Goal: Navigation & Orientation: Find specific page/section

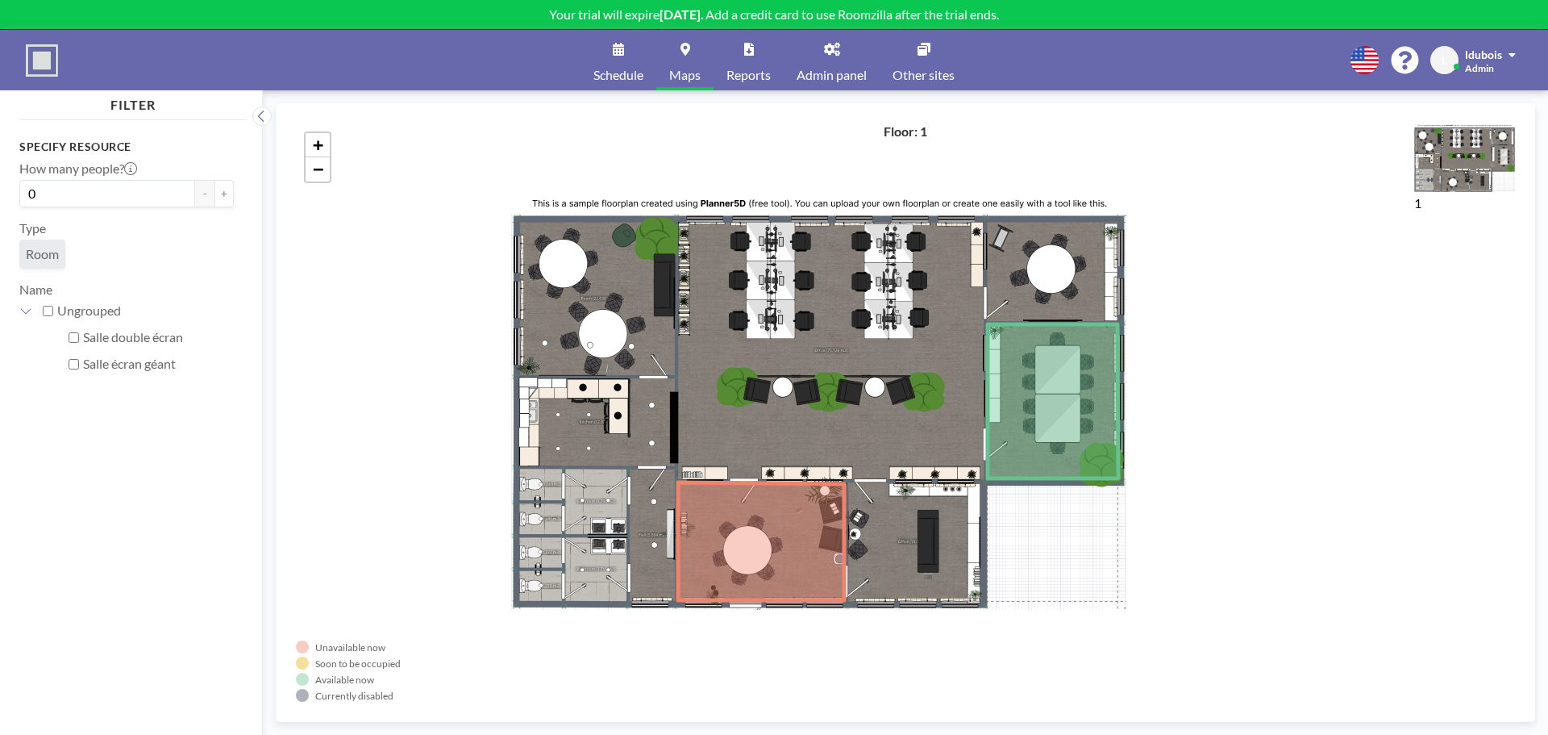
drag, startPoint x: 820, startPoint y: 353, endPoint x: 803, endPoint y: 337, distance: 23.4
click at [803, 351] on div "+ −" at bounding box center [905, 412] width 1219 height 578
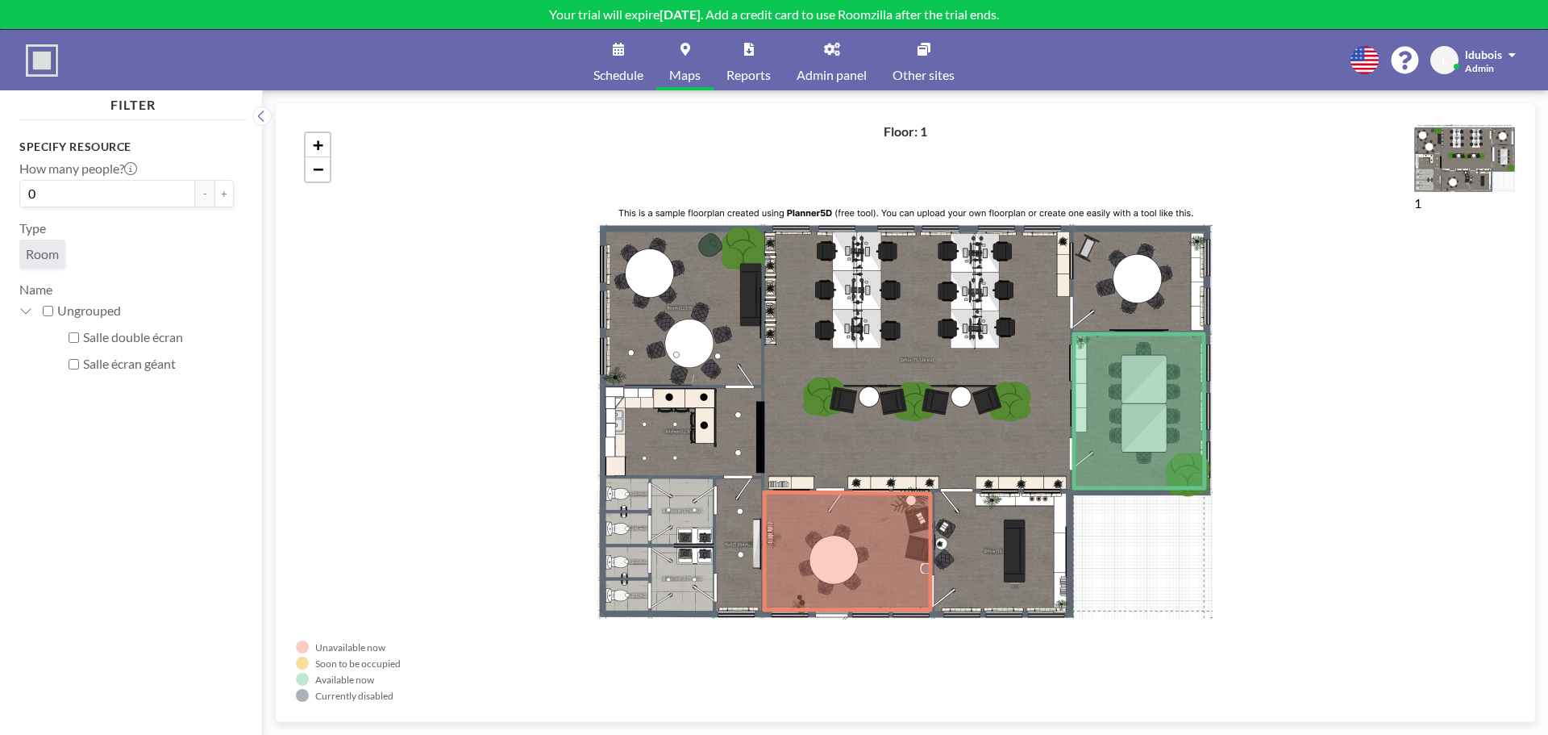
click at [607, 60] on link "Schedule" at bounding box center [619, 60] width 76 height 60
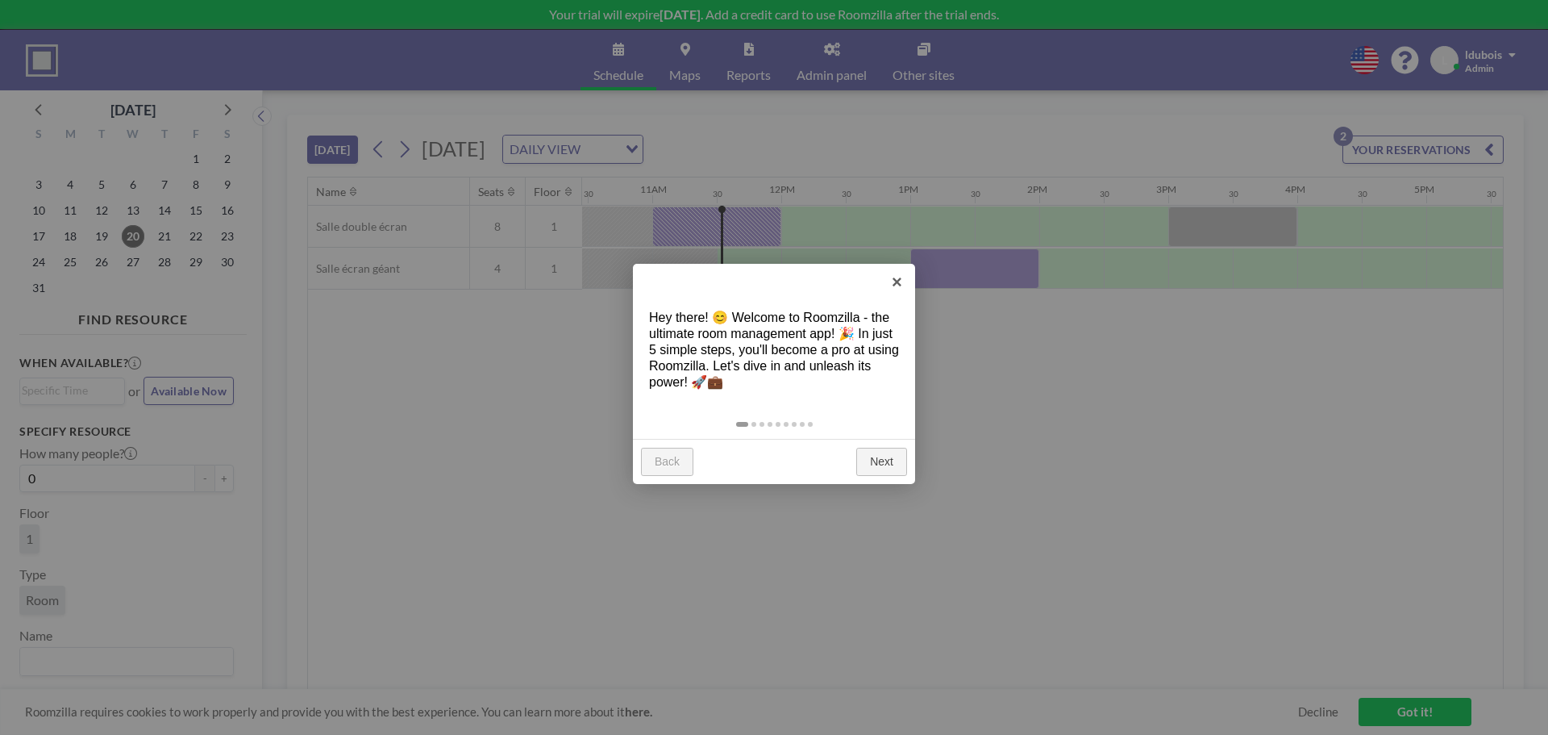
scroll to position [0, 1419]
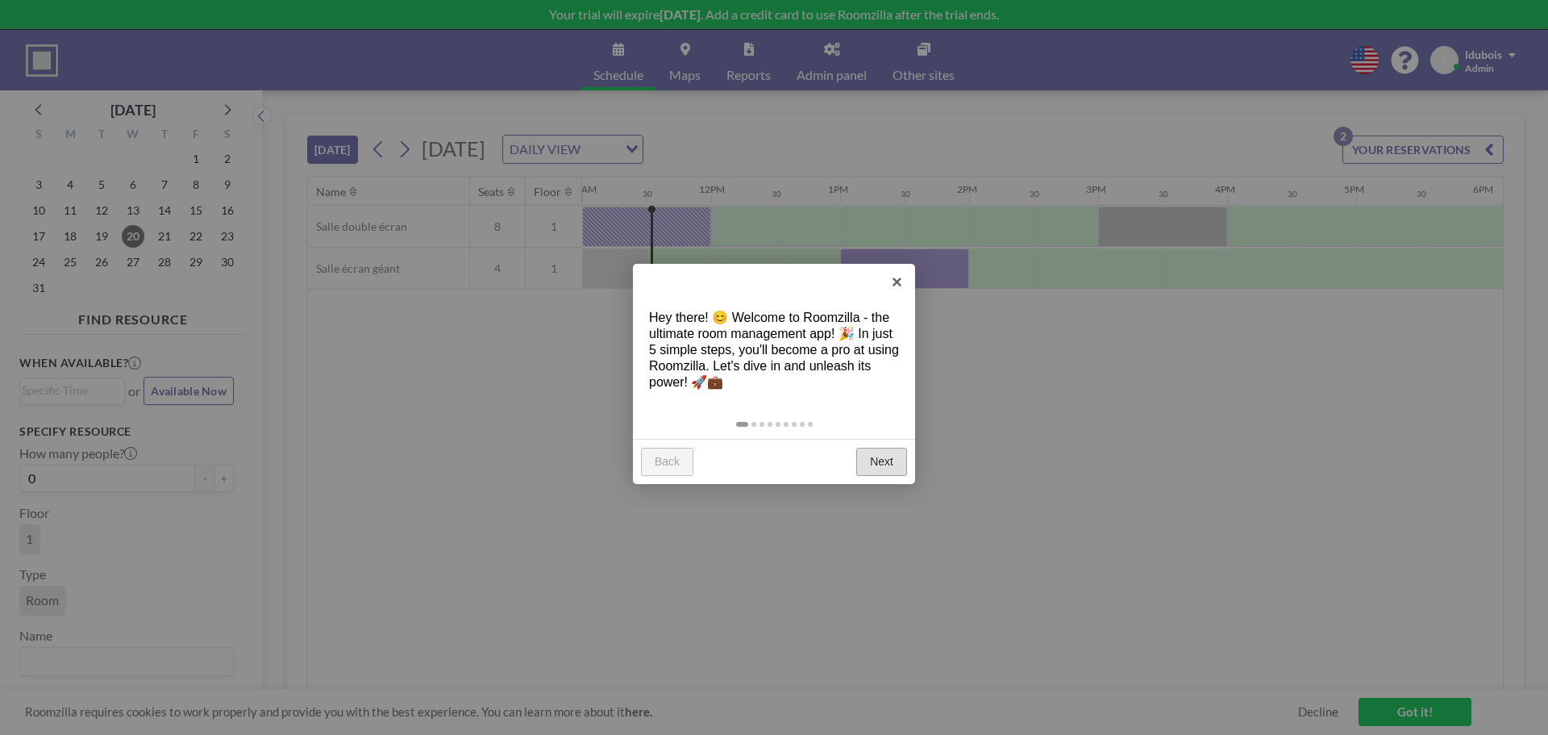
click at [883, 458] on link "Next" at bounding box center [881, 462] width 51 height 29
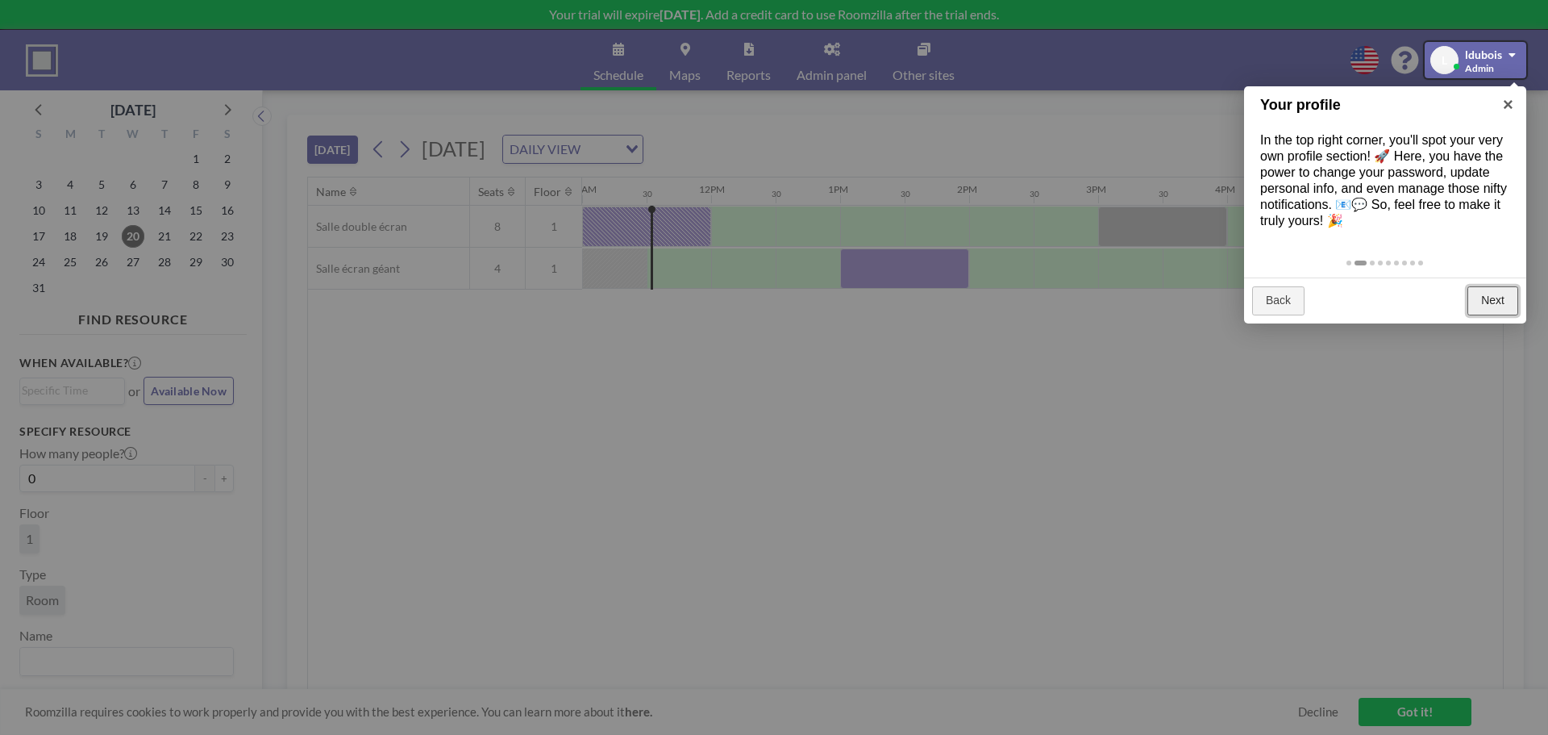
click at [1494, 292] on link "Next" at bounding box center [1493, 300] width 51 height 29
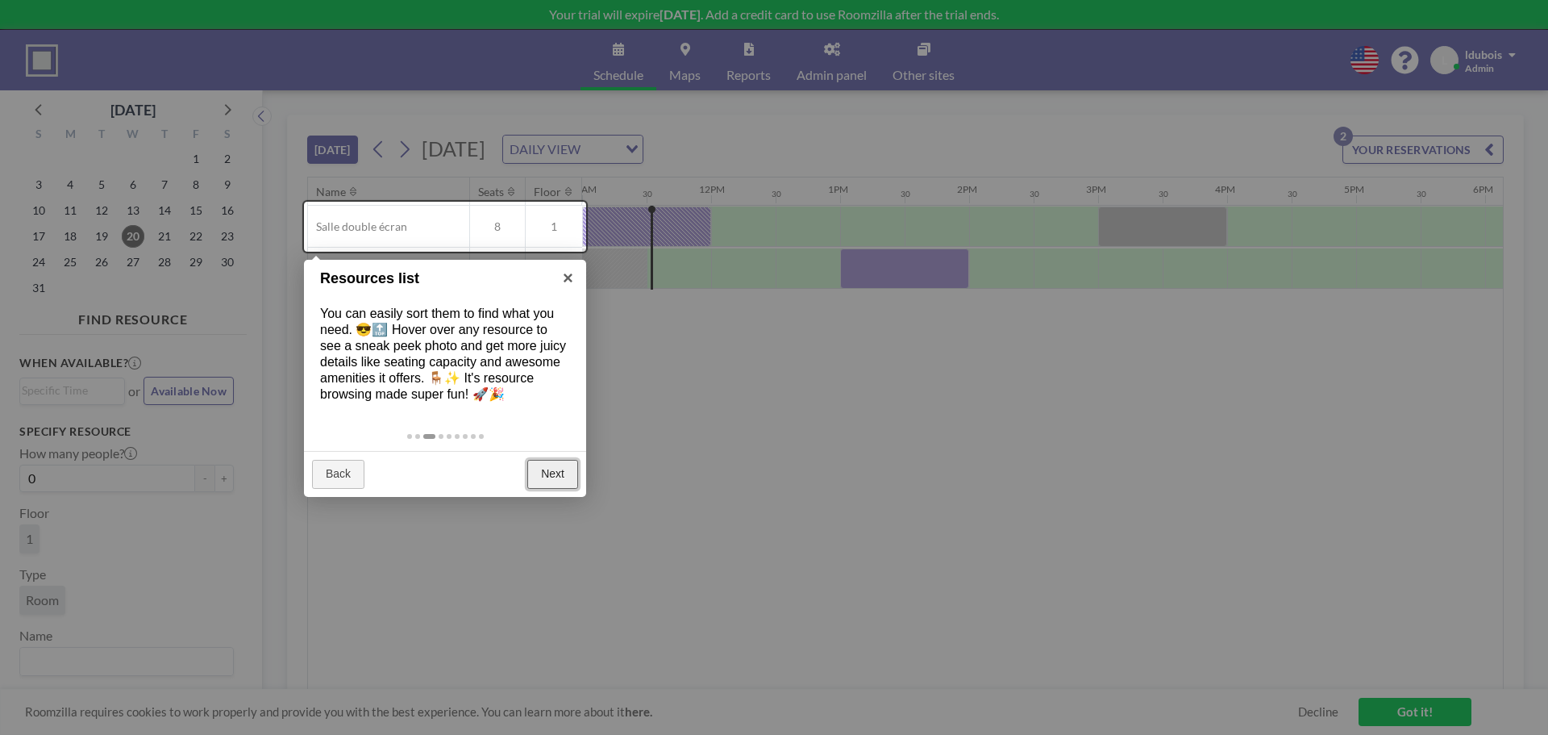
click at [536, 472] on link "Next" at bounding box center [552, 474] width 51 height 29
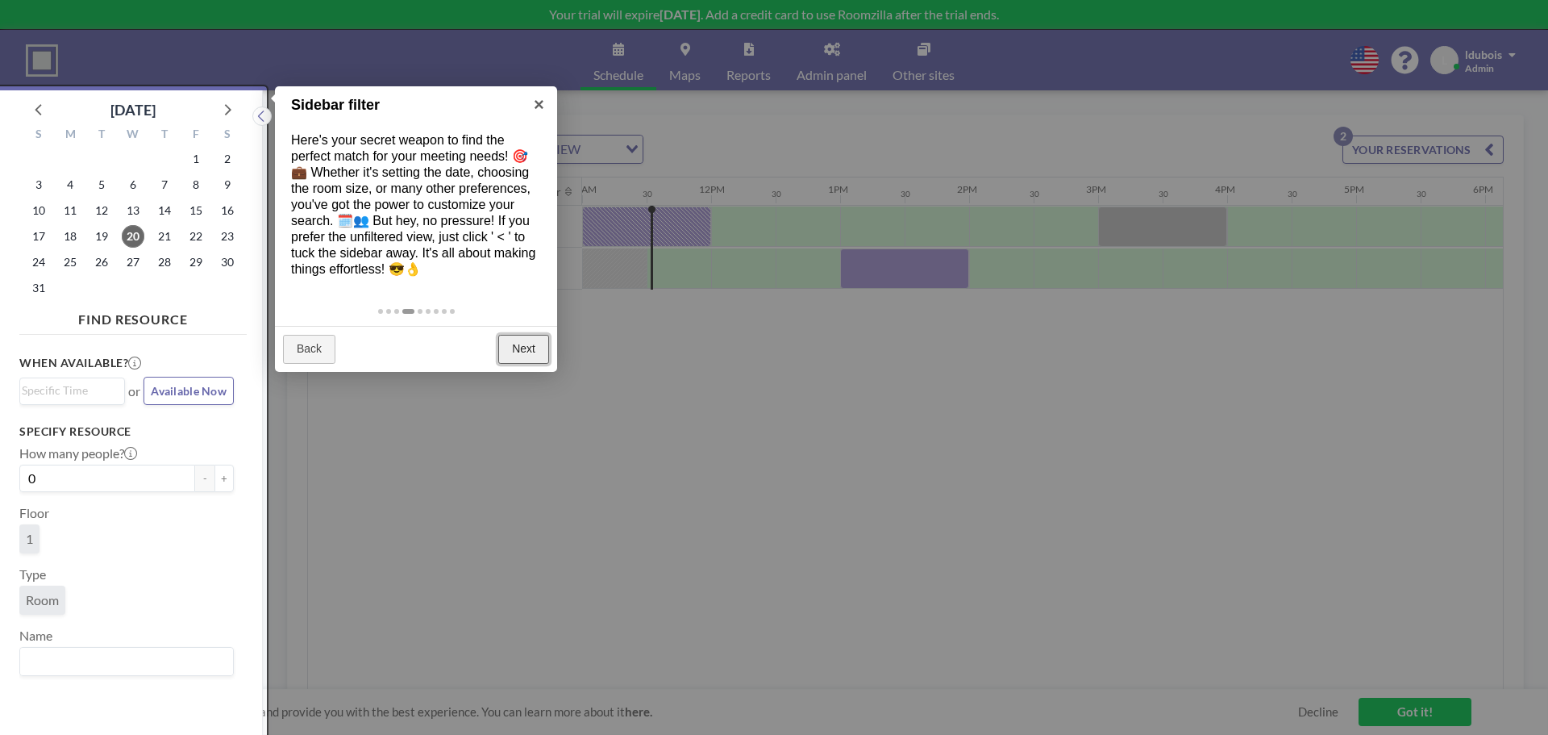
scroll to position [4, 0]
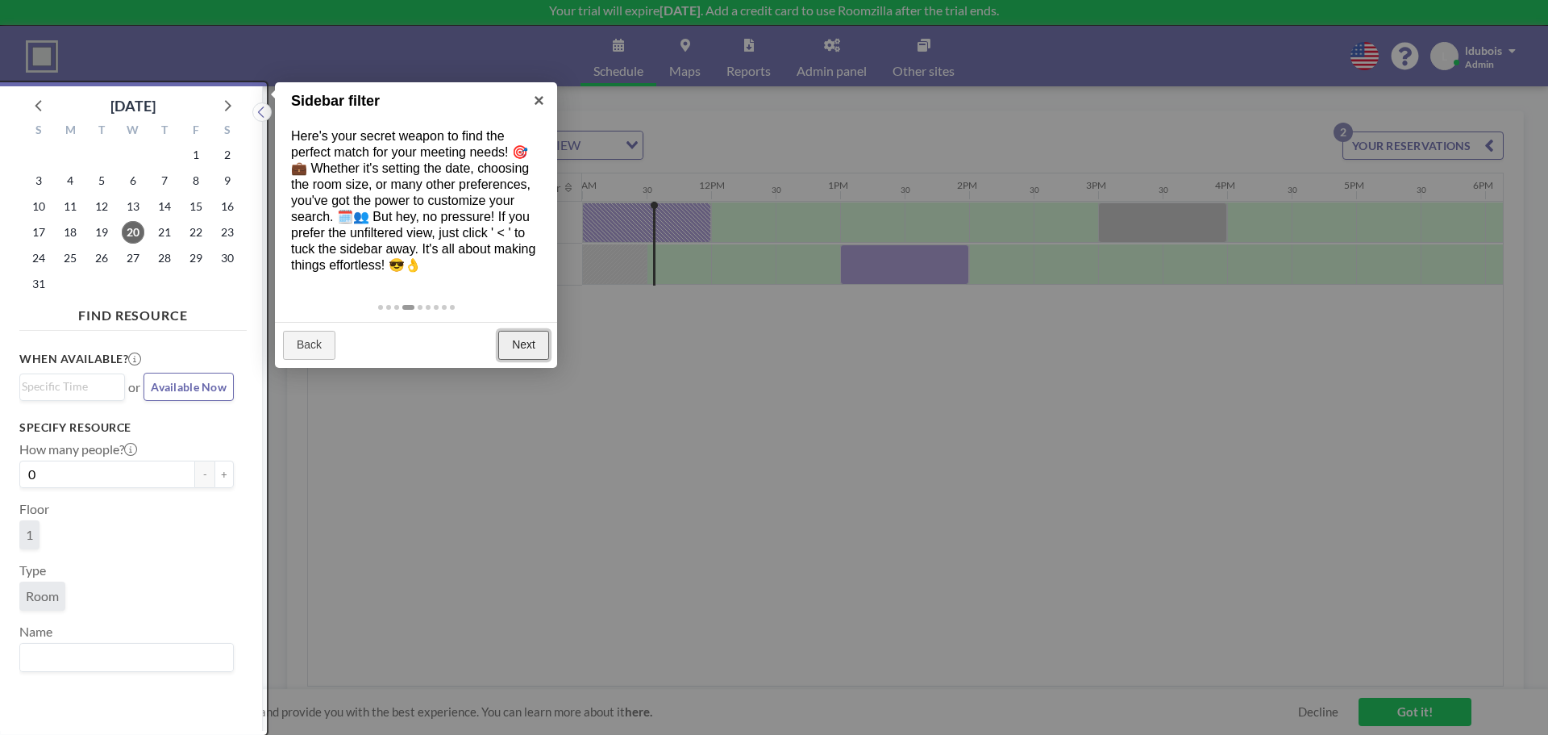
click at [519, 337] on link "Next" at bounding box center [523, 345] width 51 height 29
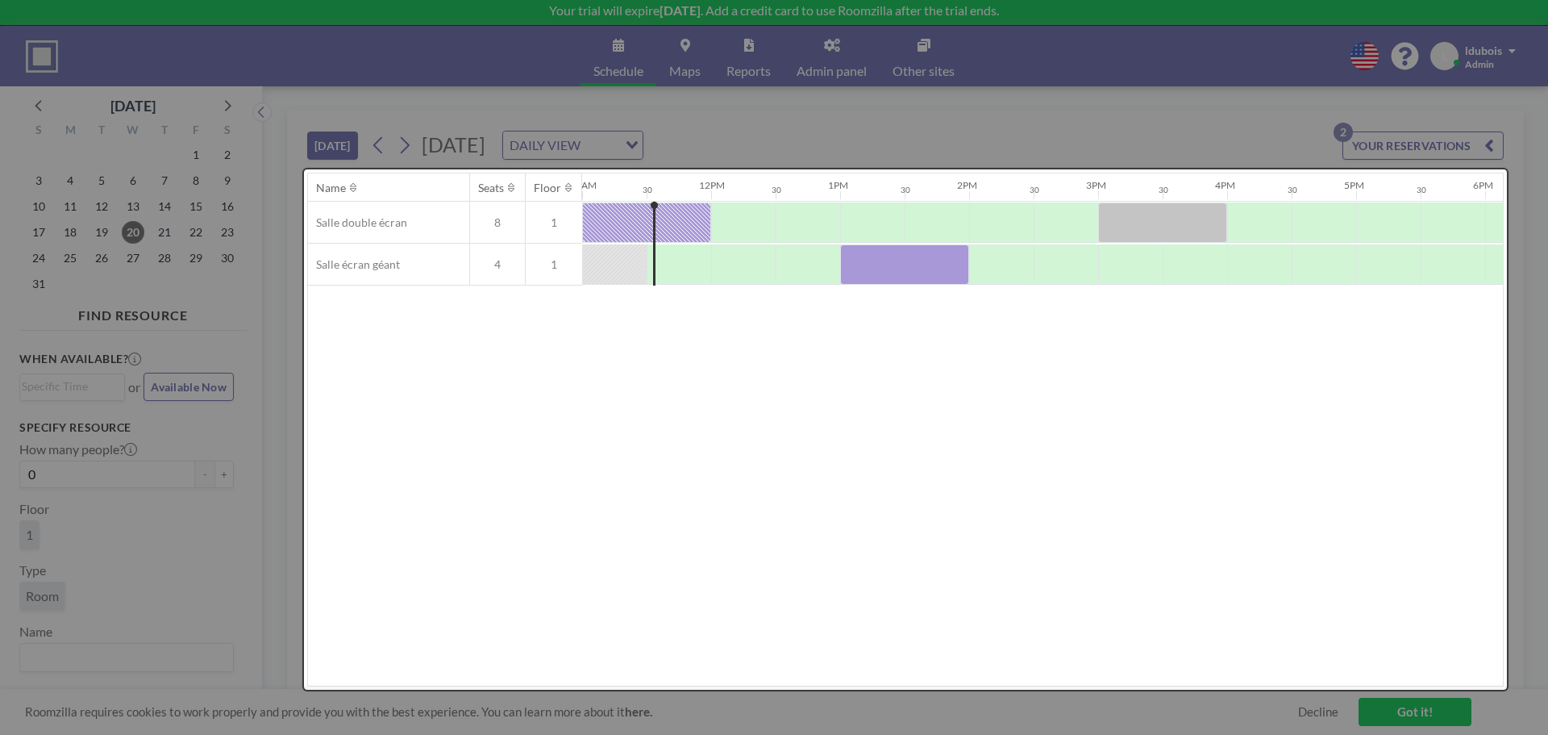
scroll to position [0, 0]
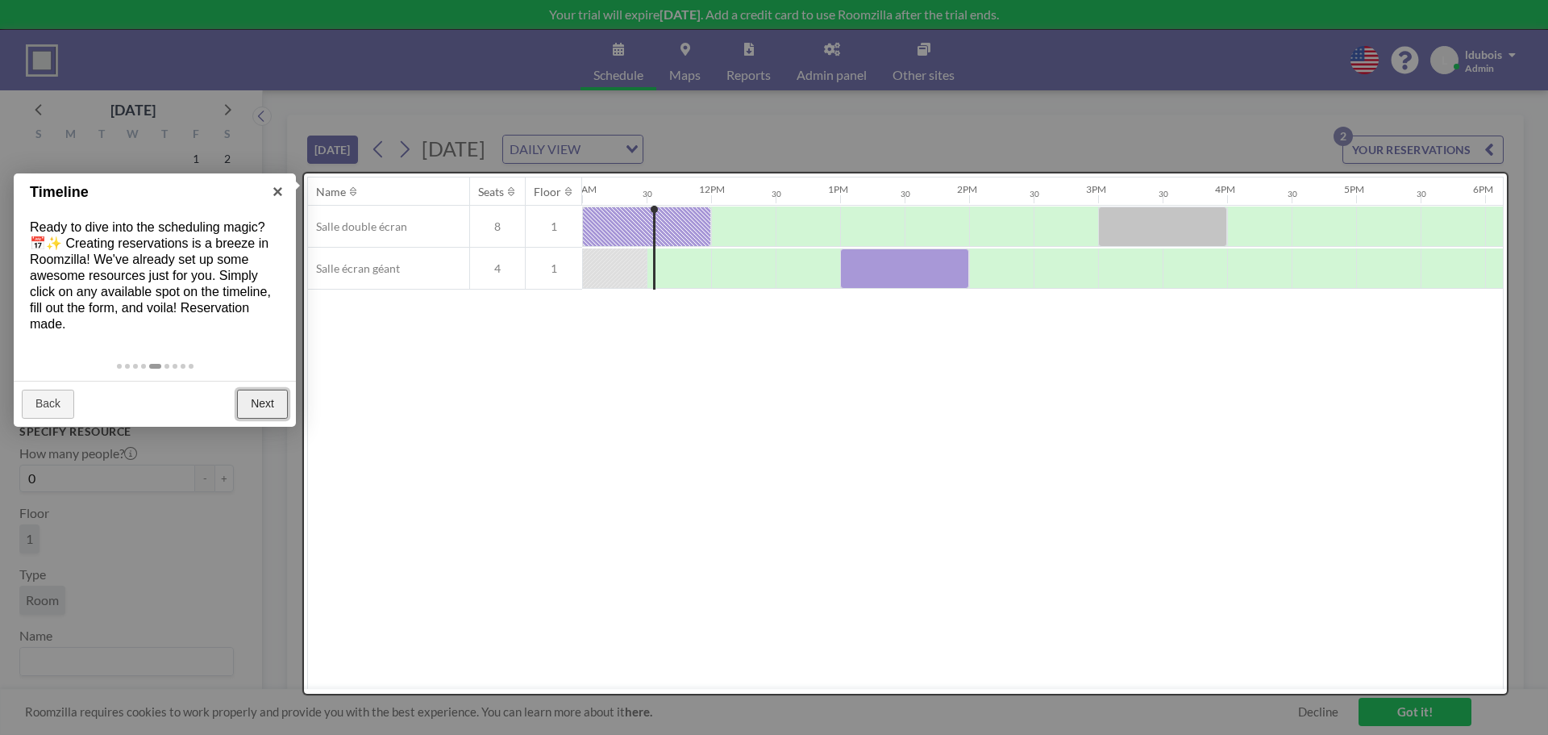
click at [253, 408] on link "Next" at bounding box center [262, 404] width 51 height 29
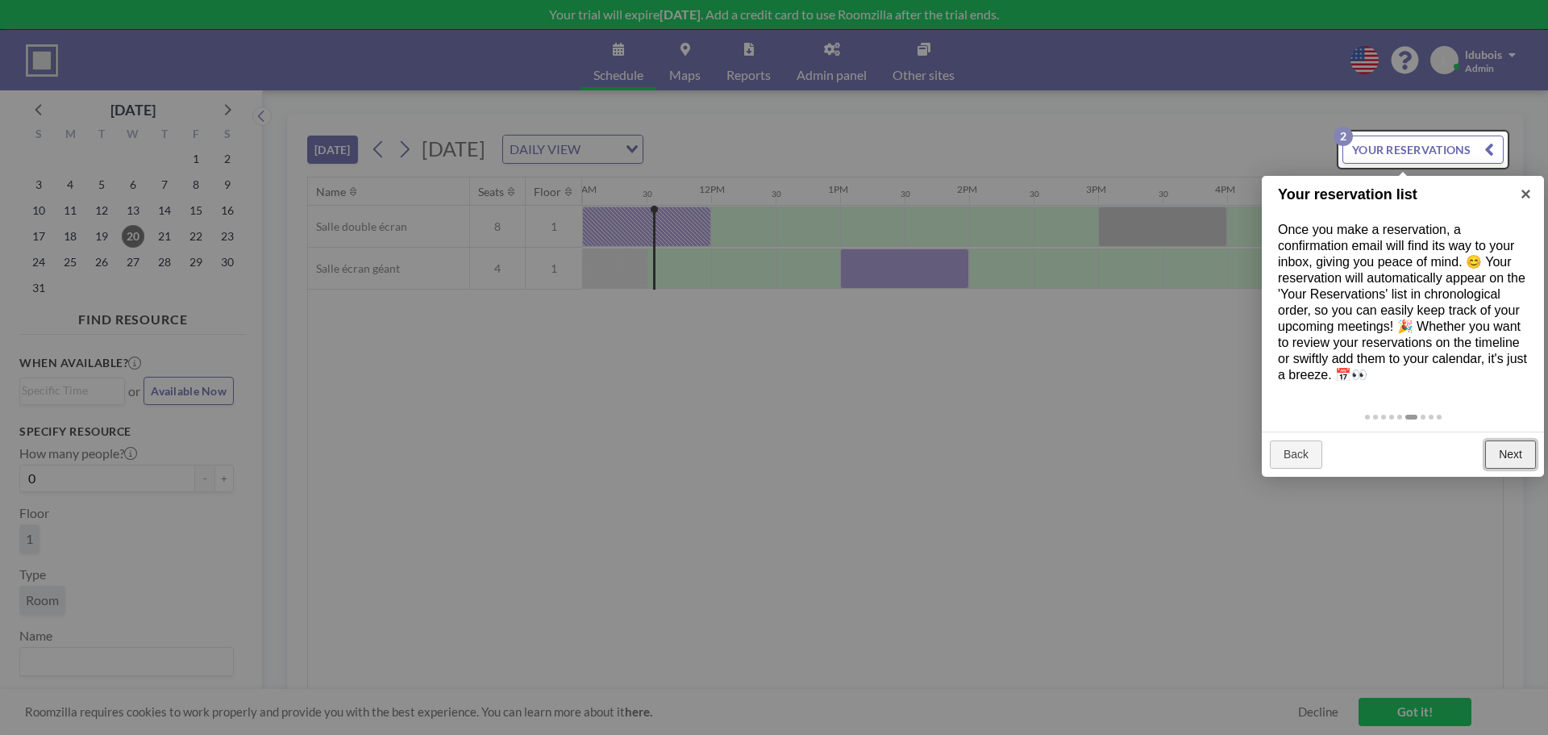
click at [1523, 447] on link "Next" at bounding box center [1510, 454] width 51 height 29
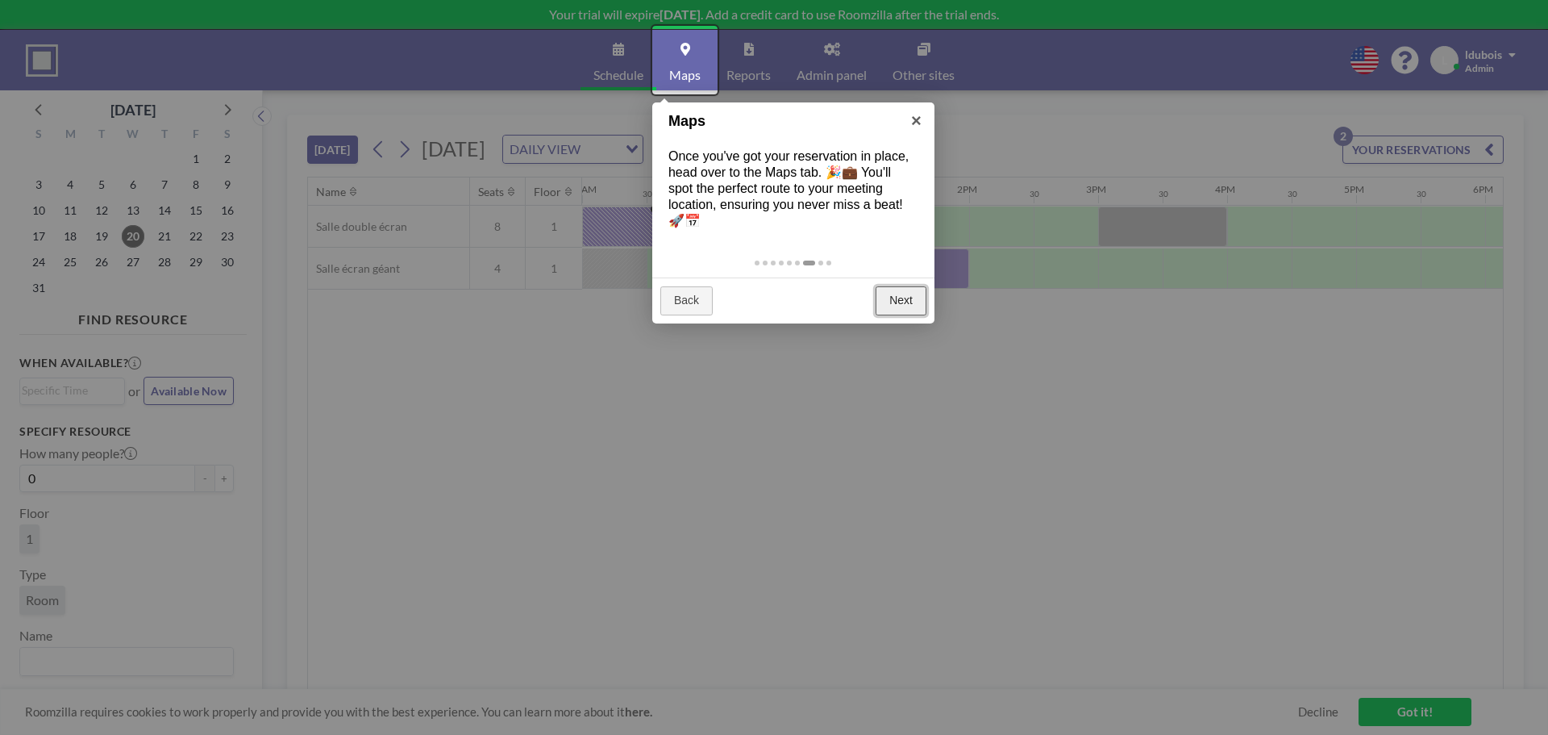
click at [910, 308] on link "Next" at bounding box center [901, 300] width 51 height 29
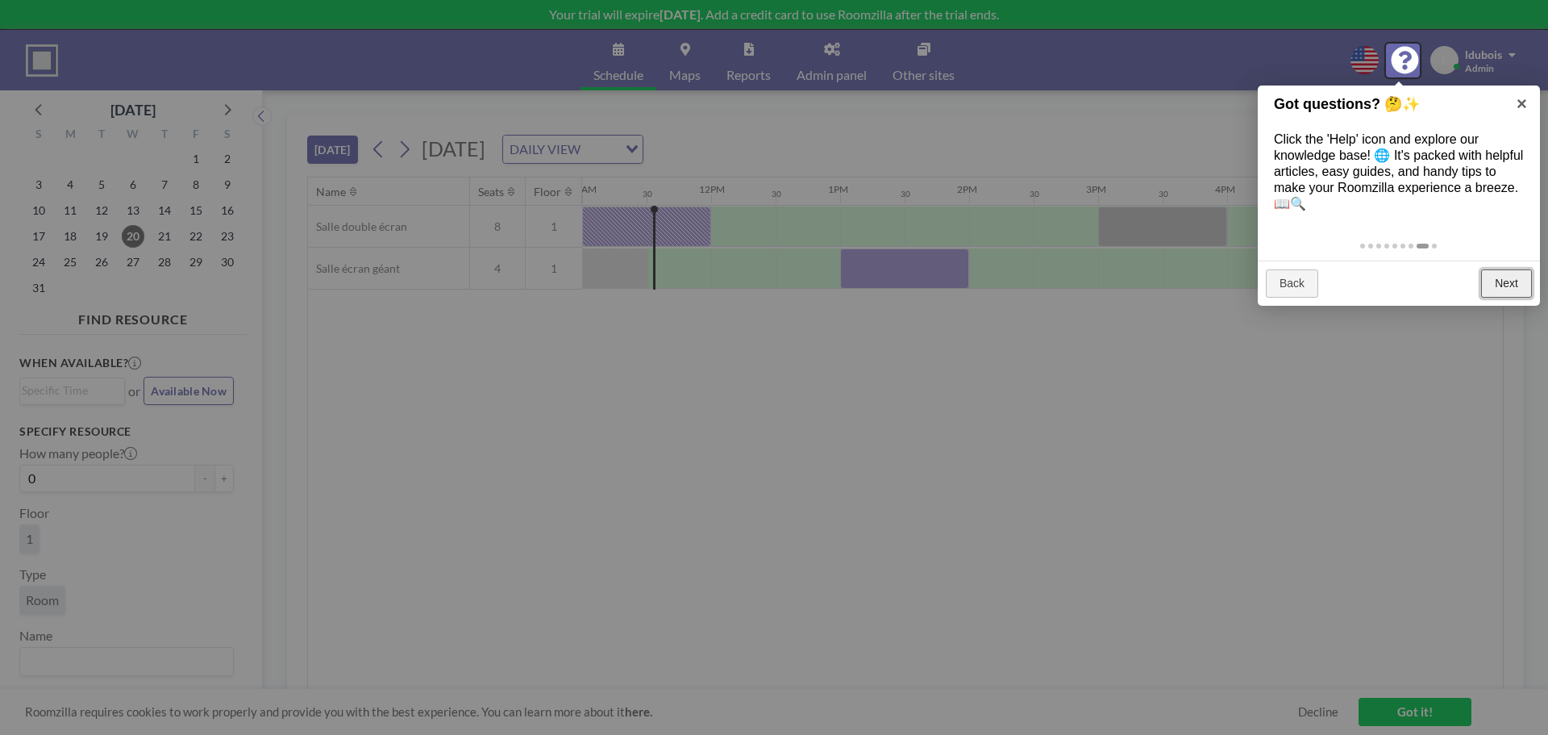
click at [1516, 273] on link "Next" at bounding box center [1506, 283] width 51 height 29
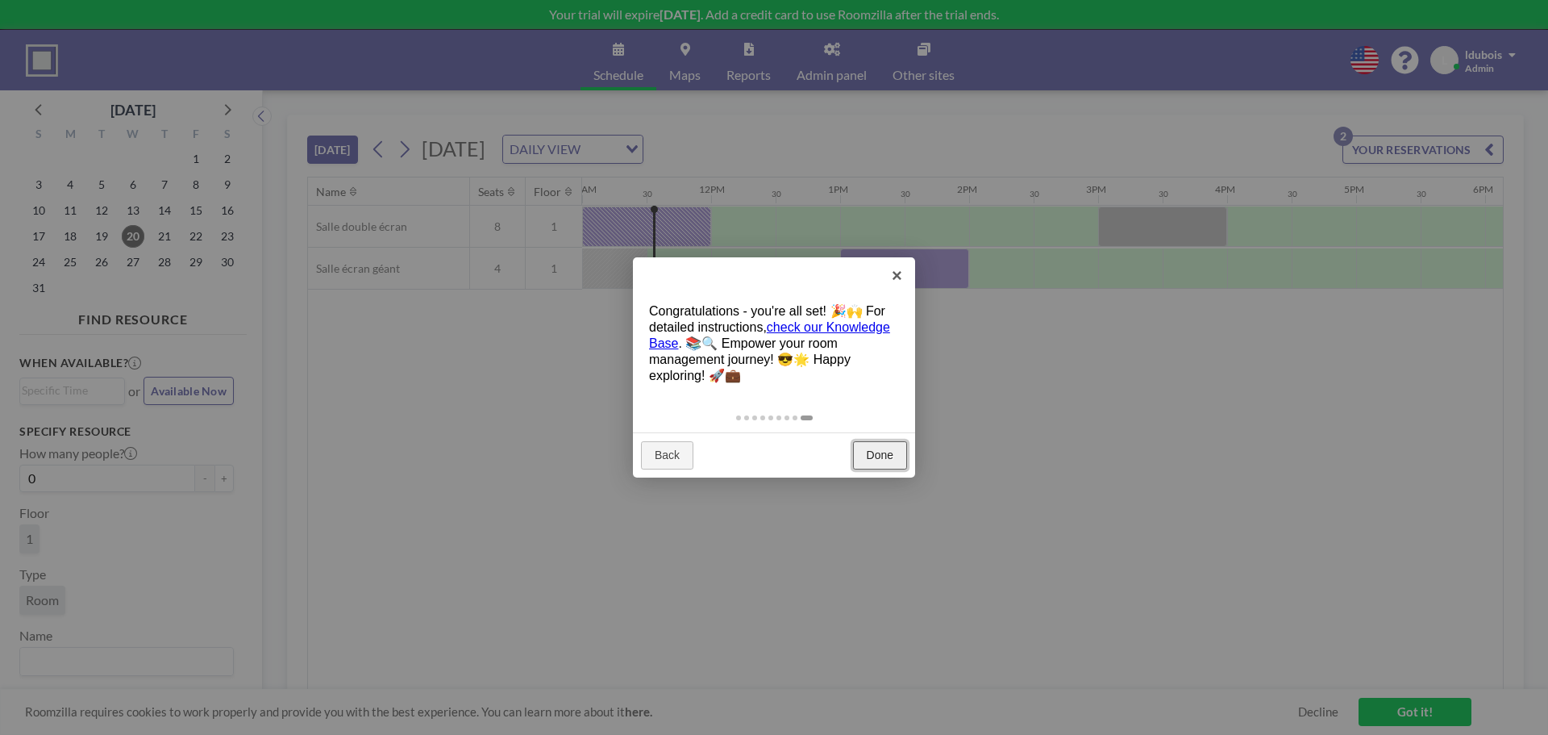
click at [893, 452] on link "Done" at bounding box center [880, 455] width 54 height 29
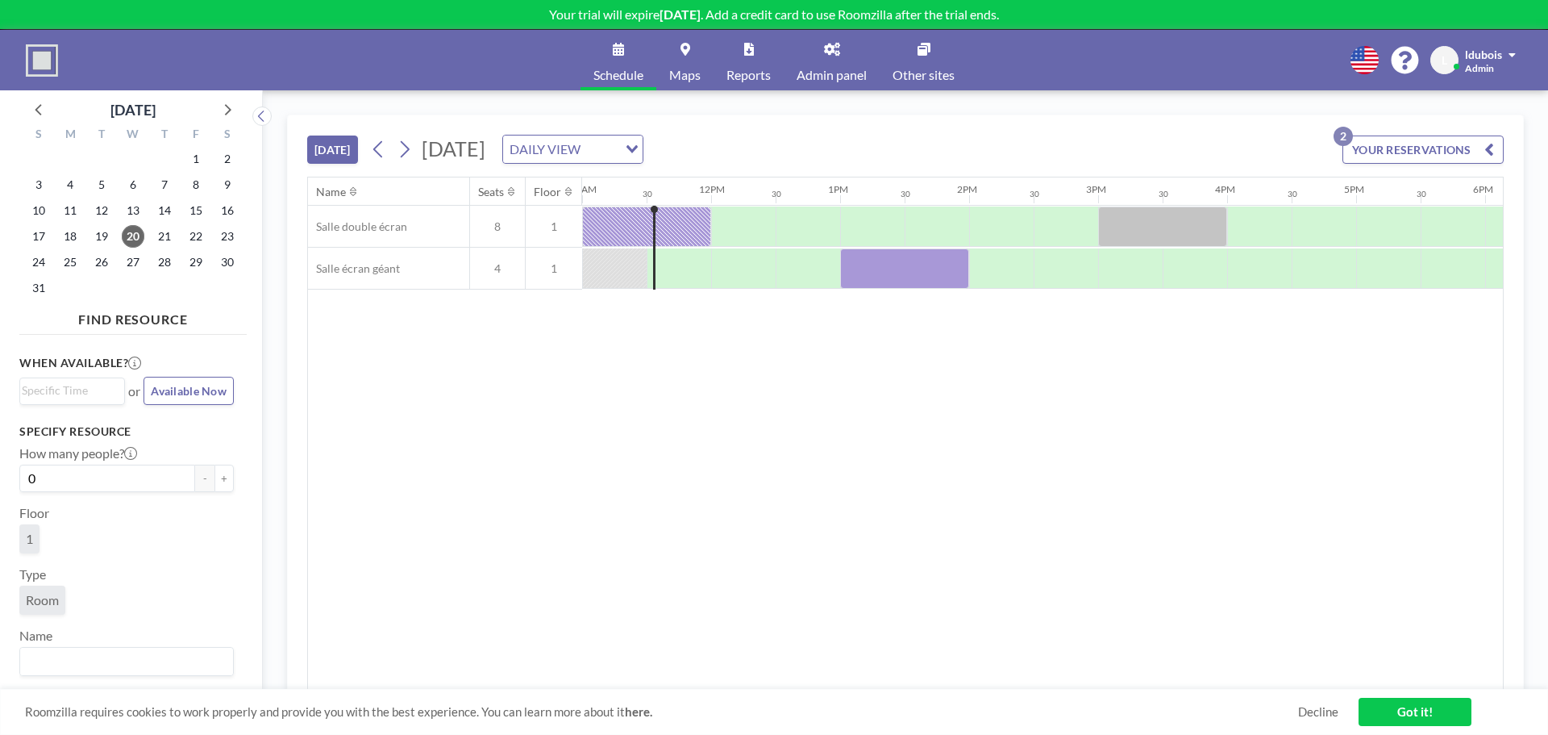
click at [643, 157] on div "Loading..." at bounding box center [630, 147] width 25 height 24
click at [788, 201] on li "WEEKLY VIEW" at bounding box center [768, 201] width 138 height 23
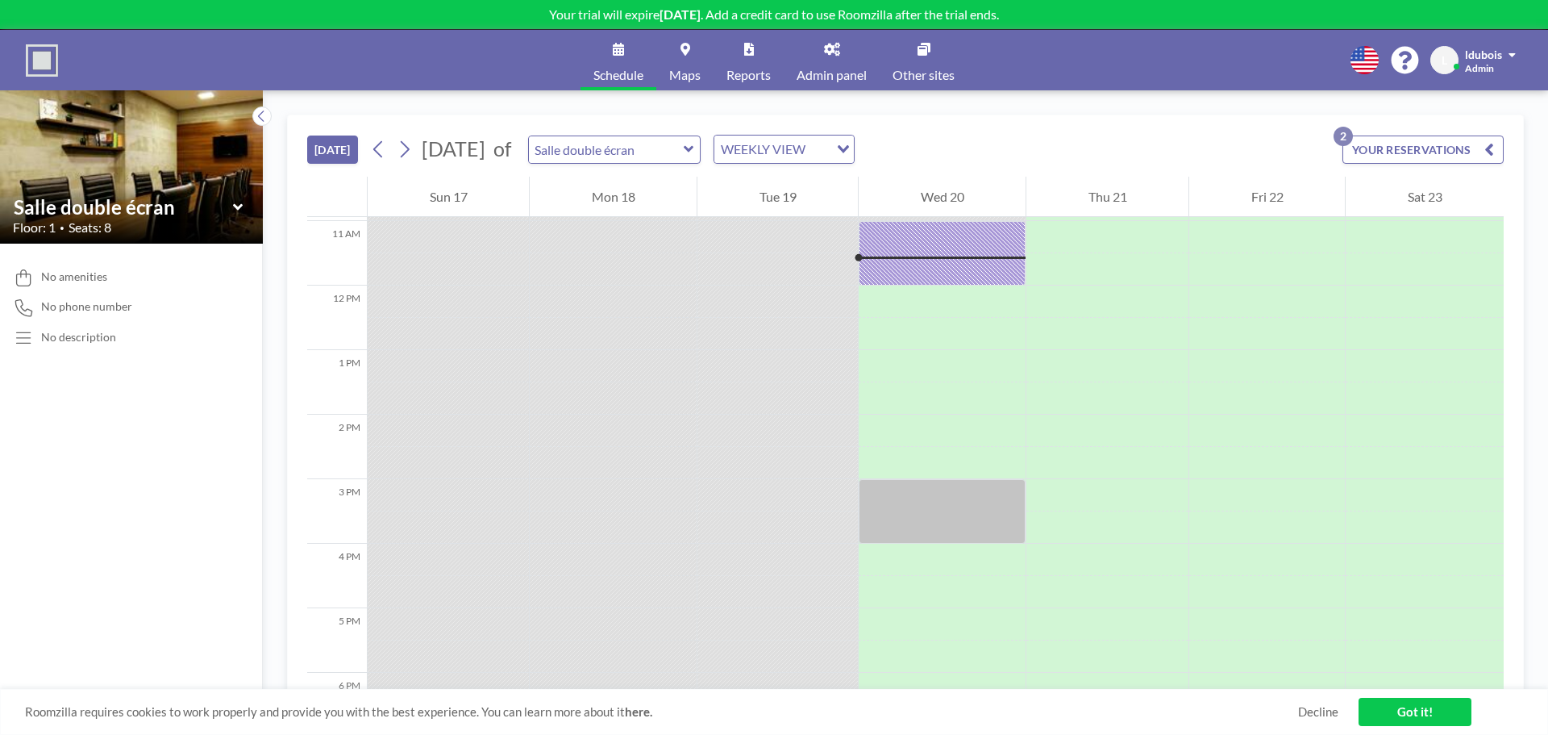
scroll to position [710, 0]
click at [1394, 703] on link "Got it!" at bounding box center [1415, 712] width 113 height 28
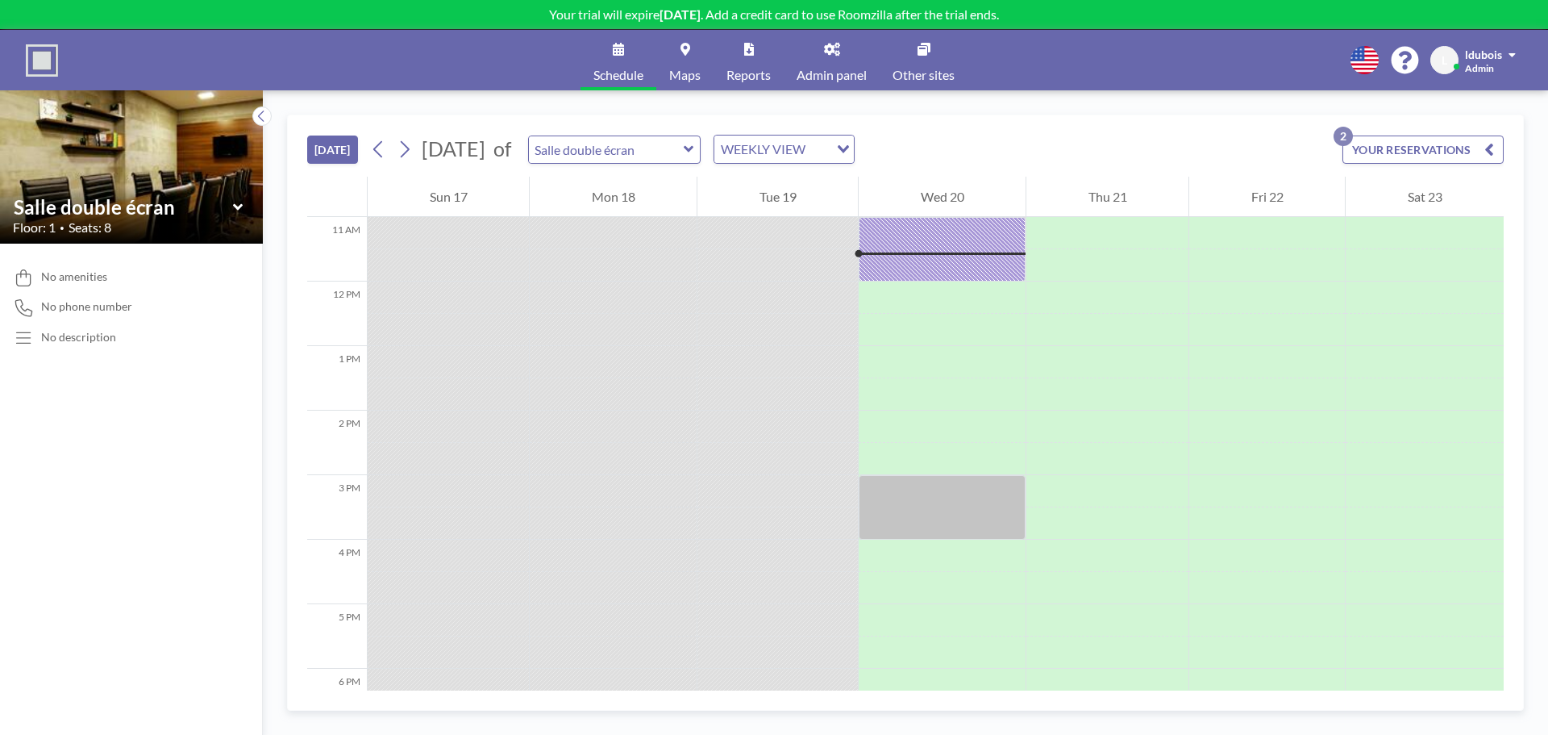
click at [1380, 140] on button "YOUR RESERVATIONS 2" at bounding box center [1423, 149] width 161 height 28
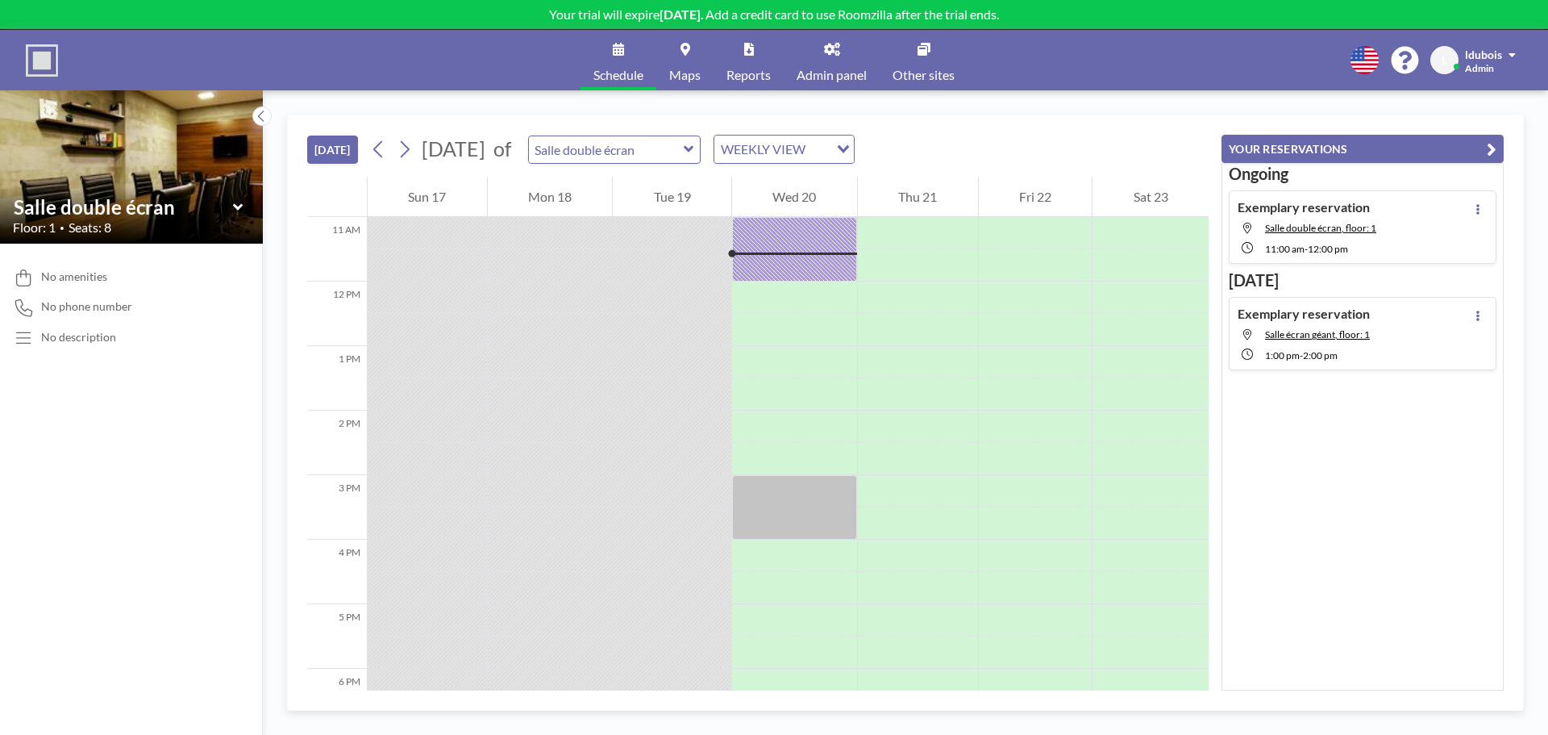
click at [1265, 150] on button "YOUR RESERVATIONS" at bounding box center [1363, 149] width 282 height 28
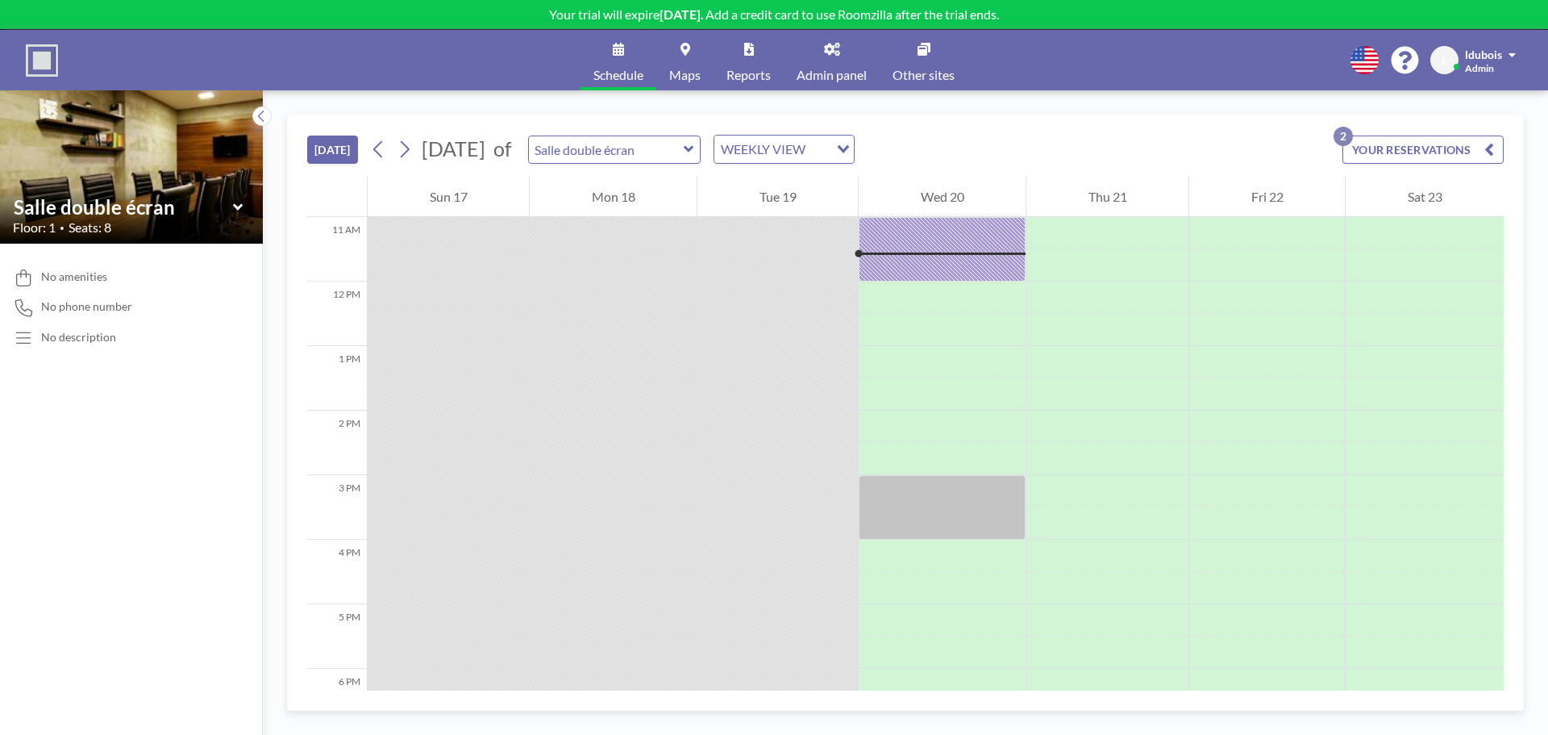
click at [843, 59] on link "Admin panel" at bounding box center [832, 60] width 96 height 60
